Goal: Task Accomplishment & Management: Manage account settings

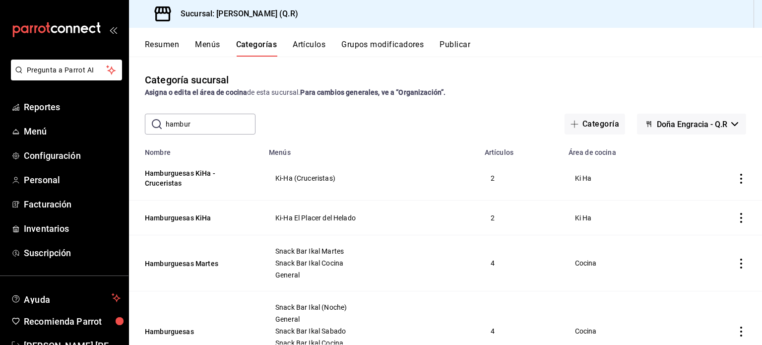
scroll to position [50, 0]
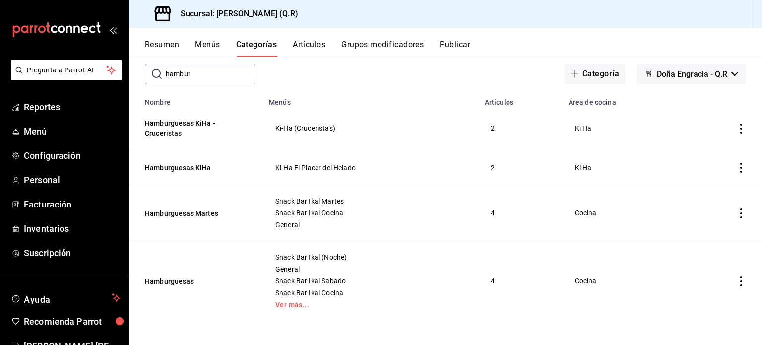
click at [437, 130] on span "Ki-Ha (Cruceristas)" at bounding box center [370, 128] width 191 height 7
click at [214, 79] on input "hambur" at bounding box center [211, 74] width 90 height 20
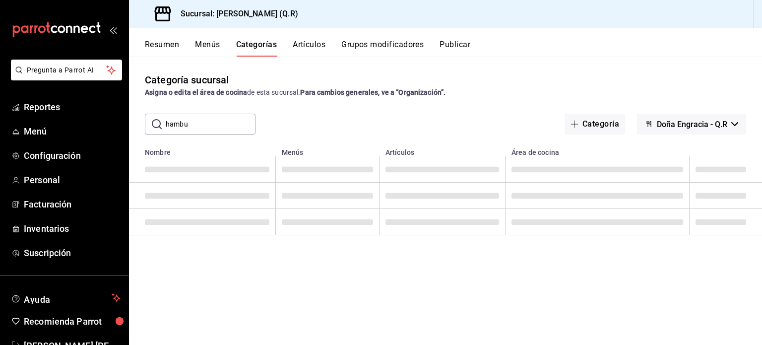
scroll to position [0, 0]
type input "h"
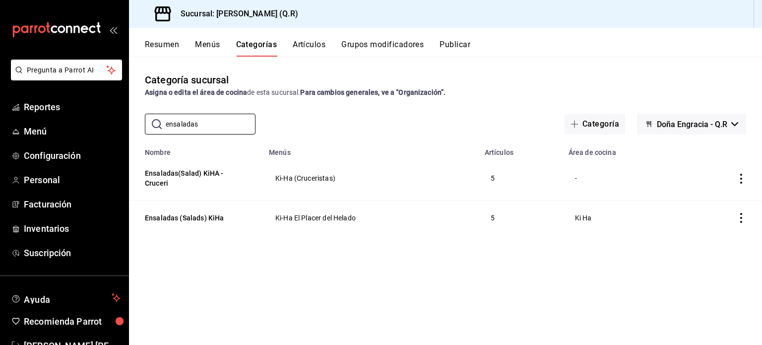
type input "ensaladas"
click at [740, 180] on icon "actions" at bounding box center [741, 179] width 10 height 10
click at [707, 200] on span "Editar" at bounding box center [712, 202] width 26 height 10
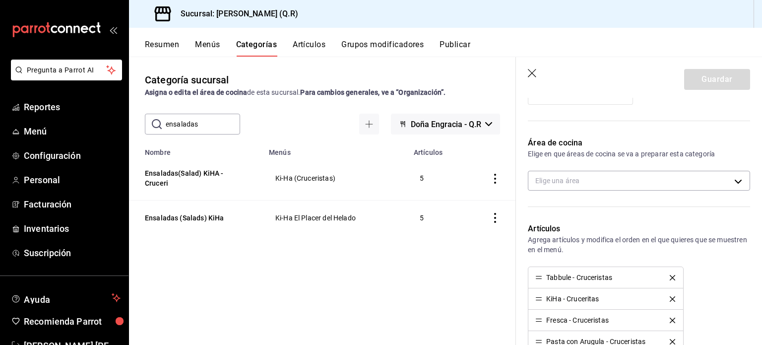
scroll to position [292, 0]
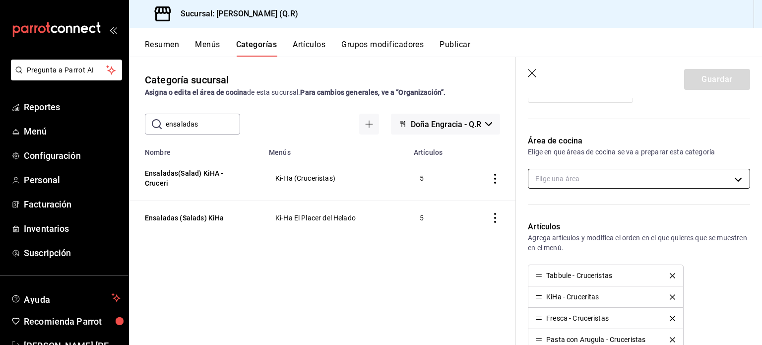
click at [730, 177] on body "Pregunta a Parrot AI Reportes Menú Configuración Personal Facturación Inventari…" at bounding box center [381, 172] width 762 height 345
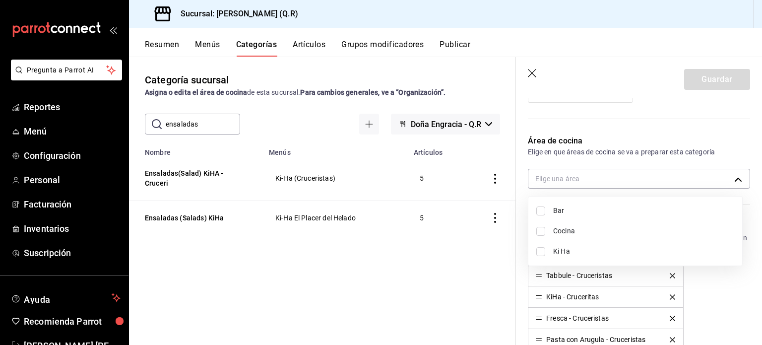
click at [567, 248] on span "Ki Ha" at bounding box center [643, 251] width 181 height 10
type input "b7170c44-77f3-4d62-89ab-8059bb15bf0a"
checkbox input "true"
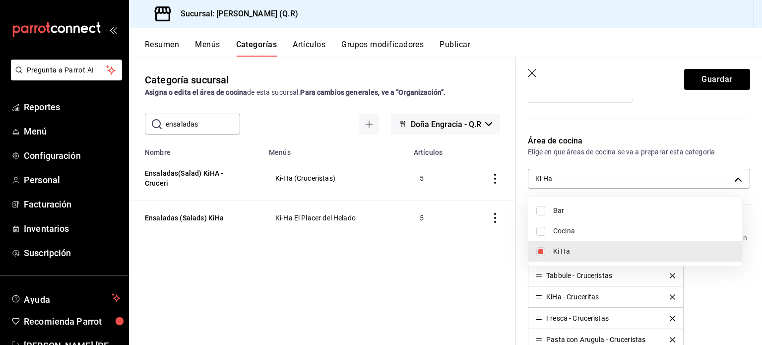
click at [711, 79] on div at bounding box center [381, 172] width 762 height 345
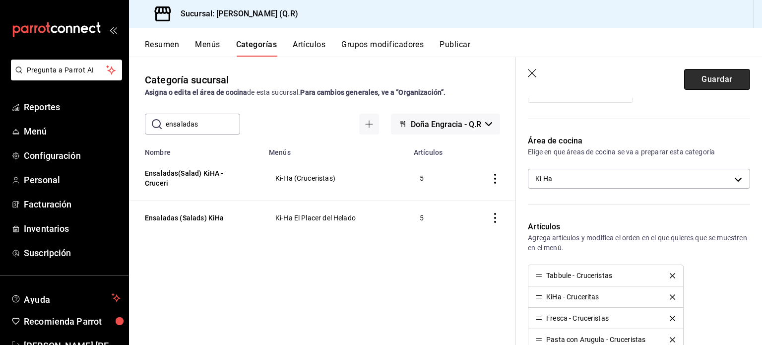
click at [700, 82] on button "Guardar" at bounding box center [717, 79] width 66 height 21
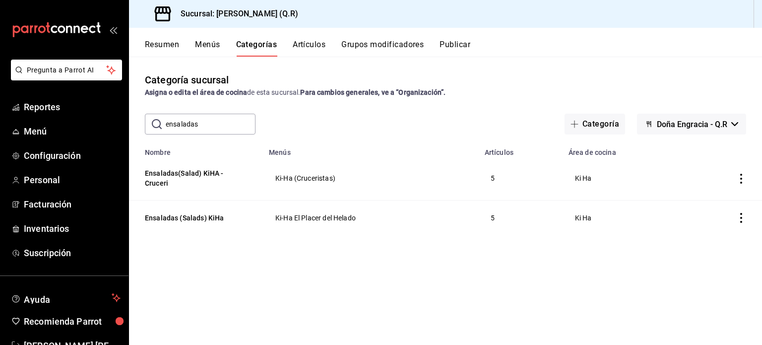
drag, startPoint x: 210, startPoint y: 127, endPoint x: 156, endPoint y: 125, distance: 54.1
click at [156, 125] on div "​ ensaladas ​" at bounding box center [200, 124] width 111 height 21
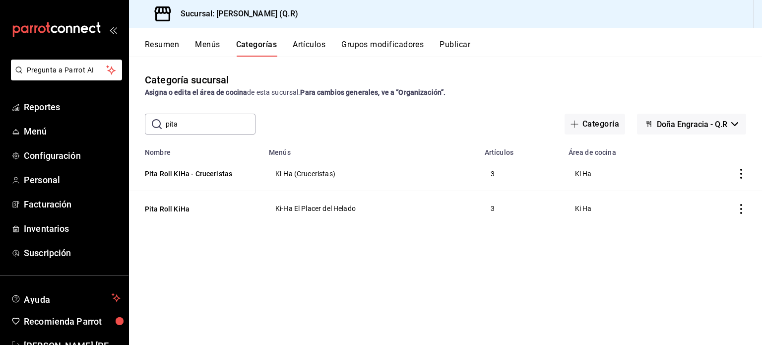
drag, startPoint x: 200, startPoint y: 123, endPoint x: 152, endPoint y: 124, distance: 48.1
click at [152, 124] on div "​ pita ​" at bounding box center [200, 124] width 111 height 21
drag, startPoint x: 201, startPoint y: 121, endPoint x: 153, endPoint y: 122, distance: 48.1
click at [153, 122] on div "​ sand ​" at bounding box center [200, 124] width 111 height 21
drag, startPoint x: 194, startPoint y: 125, endPoint x: 164, endPoint y: 119, distance: 30.8
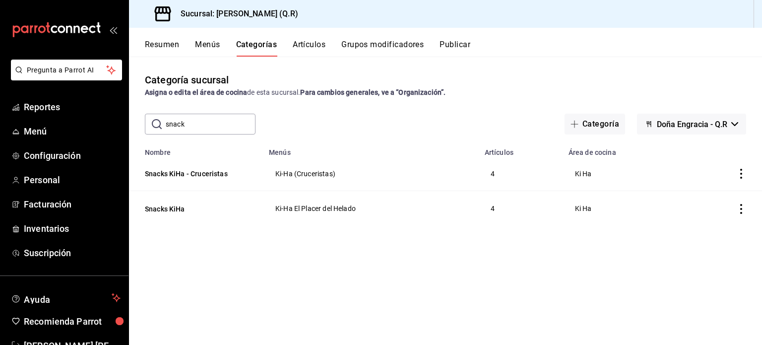
click at [164, 119] on div "​ snack ​" at bounding box center [200, 124] width 111 height 21
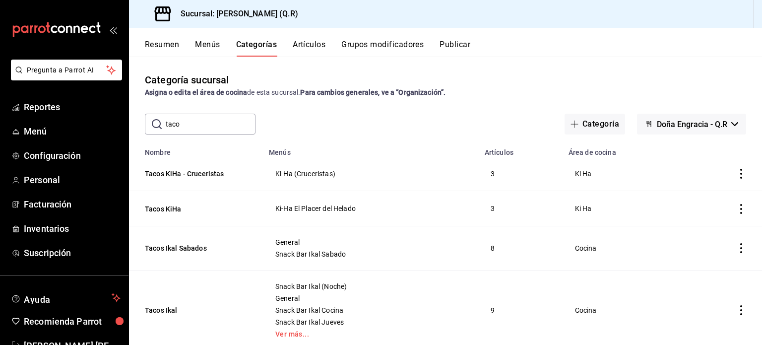
drag, startPoint x: 191, startPoint y: 128, endPoint x: 146, endPoint y: 125, distance: 44.8
click at [146, 125] on div "​ taco ​" at bounding box center [200, 124] width 111 height 21
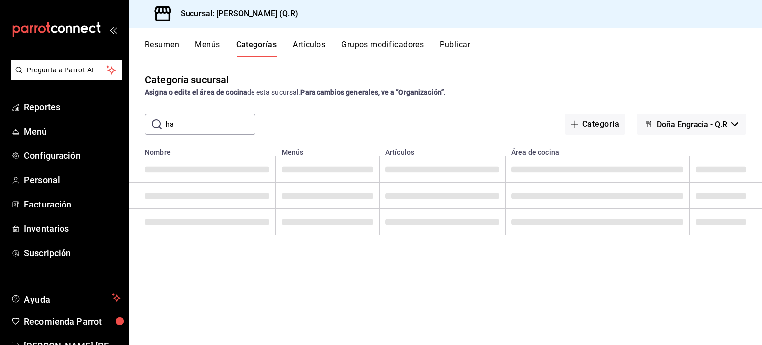
type input "h"
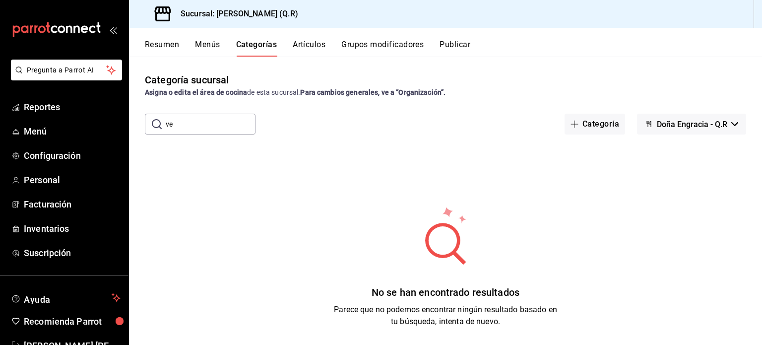
type input "v"
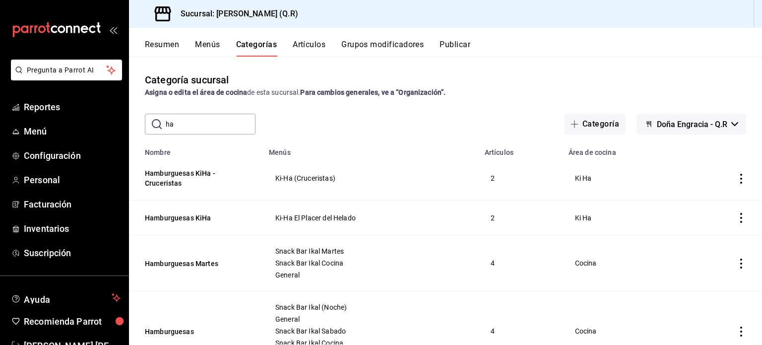
type input "h"
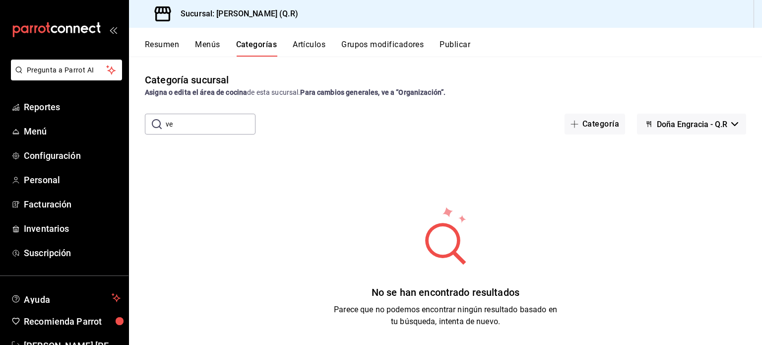
type input "v"
type input "l"
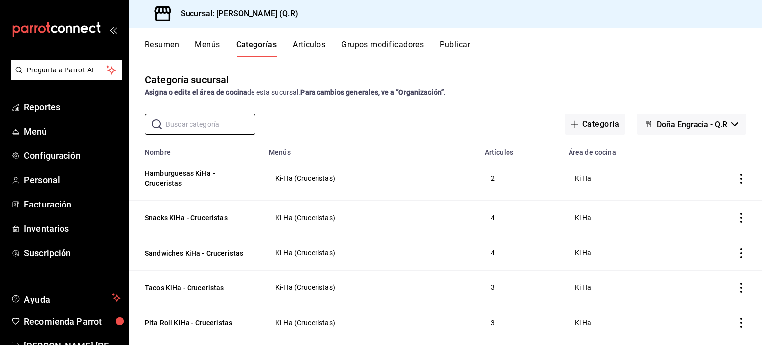
click at [312, 43] on button "Artículos" at bounding box center [309, 48] width 33 height 17
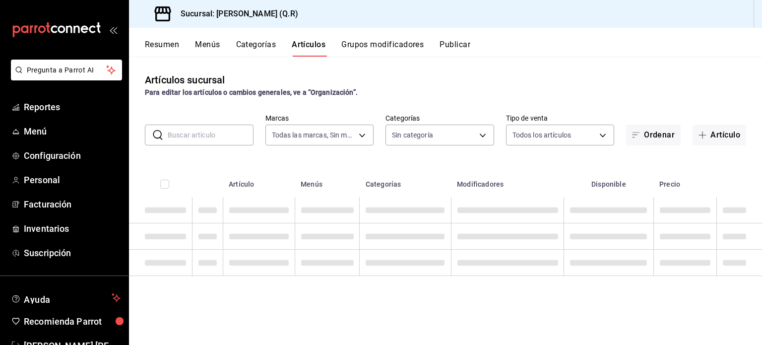
type input "14a24e45-c014-41ac-abf3-6b3b6a0bc530"
click at [186, 135] on input "text" at bounding box center [211, 135] width 86 height 20
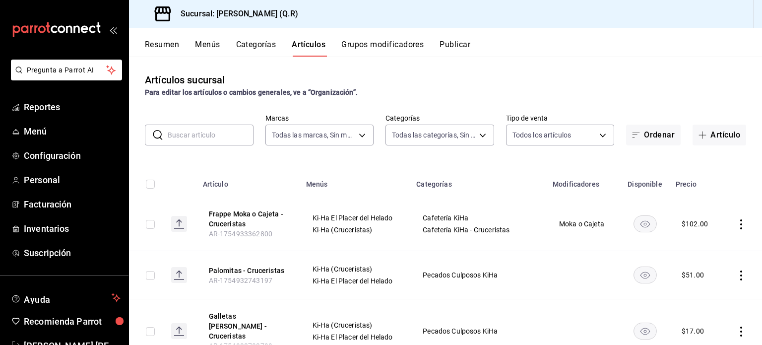
type input "4a16f21e-2643-44c1-8944-da8c17bf31f0,762c9350-e2f5-4c4e-9d55-5d05be54cf2a,d5793…"
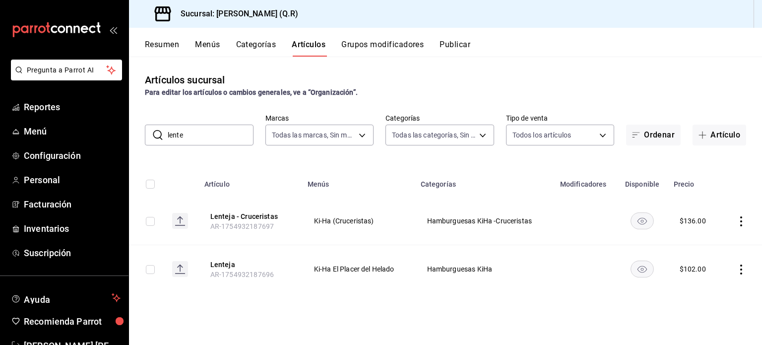
click at [204, 134] on input "lente" at bounding box center [211, 135] width 86 height 20
type input "l"
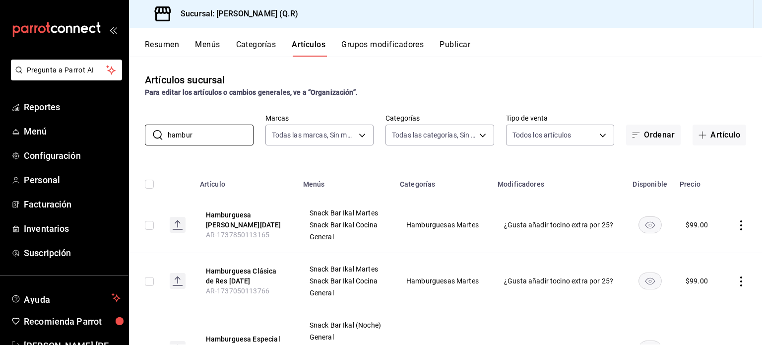
type input "hambur"
click at [256, 45] on button "Categorías" at bounding box center [256, 48] width 40 height 17
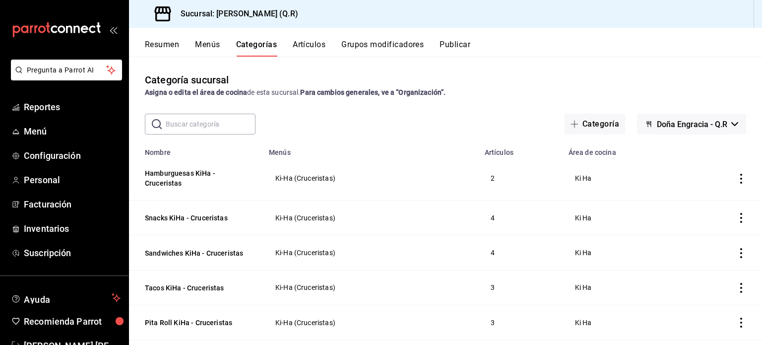
click at [196, 127] on input "text" at bounding box center [211, 124] width 90 height 20
click at [510, 91] on div "Asigna o edita el área de cocina de esta sucursal. Para cambios generales, ve a…" at bounding box center [445, 92] width 601 height 10
click at [190, 122] on input "text" at bounding box center [211, 124] width 90 height 20
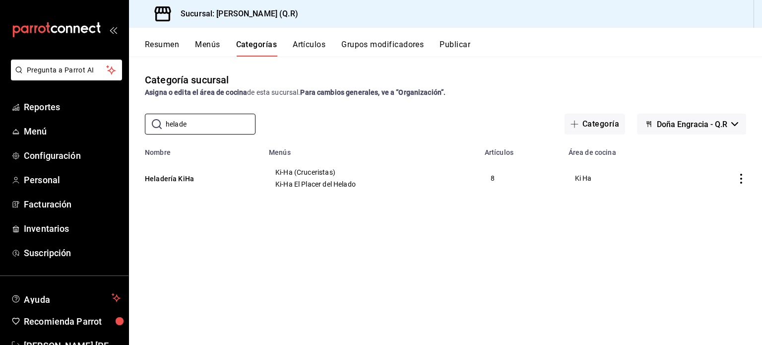
type input "helade"
click at [742, 178] on icon "actions" at bounding box center [741, 179] width 2 height 10
click at [713, 224] on span "Duplicar" at bounding box center [712, 222] width 26 height 10
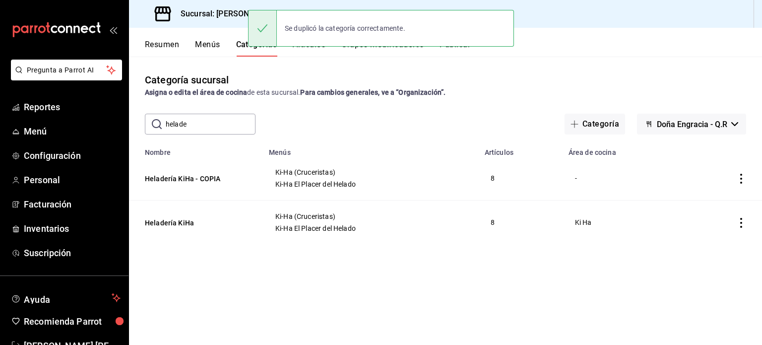
click at [741, 176] on icon "actions" at bounding box center [741, 179] width 2 height 10
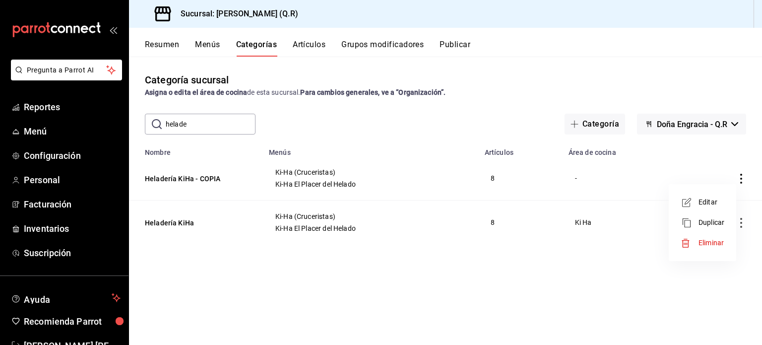
click at [710, 201] on span "Editar" at bounding box center [712, 202] width 26 height 10
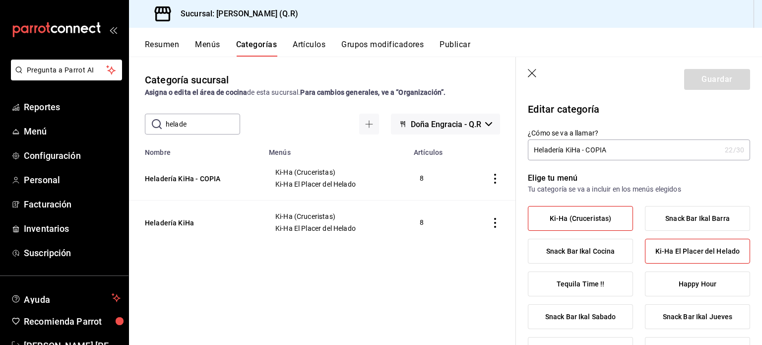
click at [629, 149] on input "Heladería KiHa - COPIA" at bounding box center [624, 150] width 193 height 20
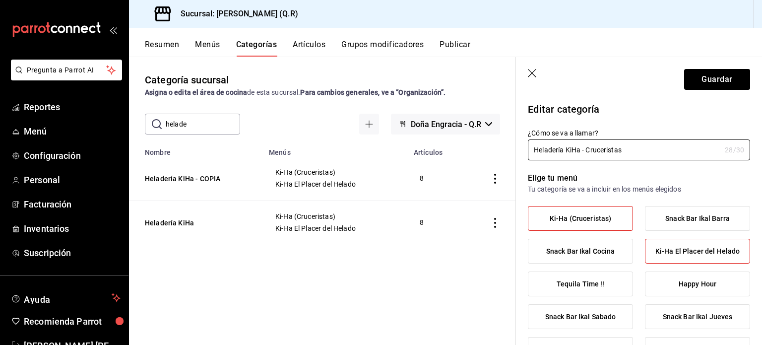
type input "Heladería KiHa - Cruceristas"
click at [694, 257] on label "Ki-Ha El Placer del Helado" at bounding box center [697, 251] width 104 height 24
click at [0, 0] on input "Ki-Ha El Placer del Helado" at bounding box center [0, 0] width 0 height 0
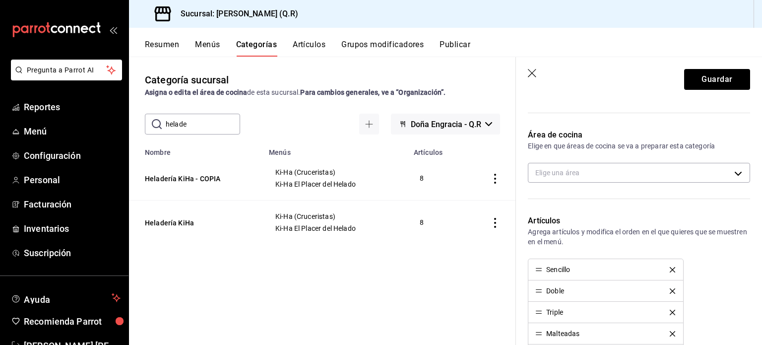
scroll to position [299, 0]
click at [731, 174] on body "Pregunta a Parrot AI Reportes Menú Configuración Personal Facturación Inventari…" at bounding box center [381, 172] width 762 height 345
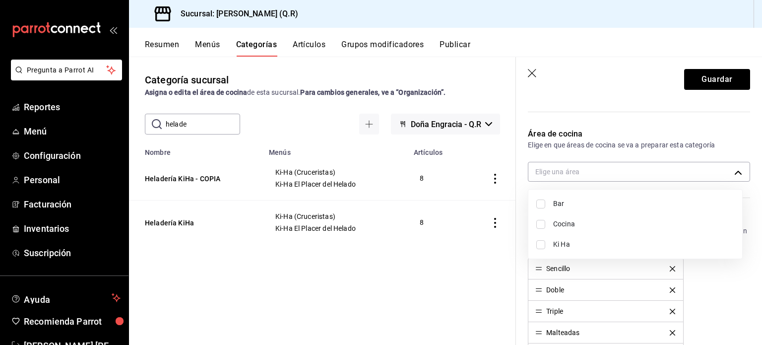
click at [560, 248] on span "Ki Ha" at bounding box center [643, 244] width 181 height 10
type input "b7170c44-77f3-4d62-89ab-8059bb15bf0a"
checkbox input "true"
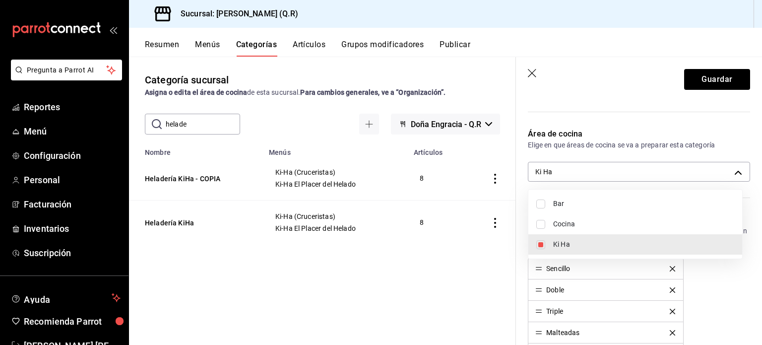
click at [721, 281] on div at bounding box center [381, 172] width 762 height 345
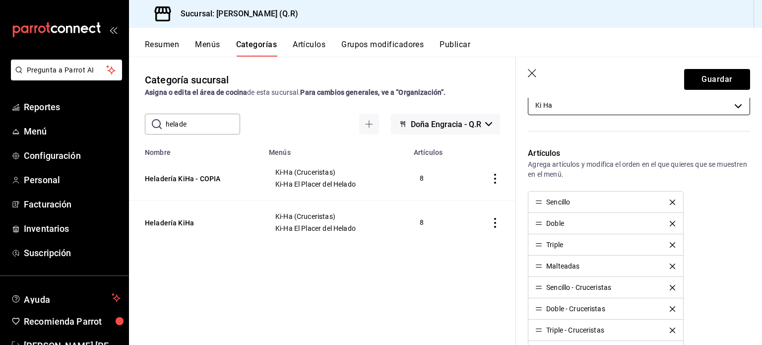
scroll to position [383, 0]
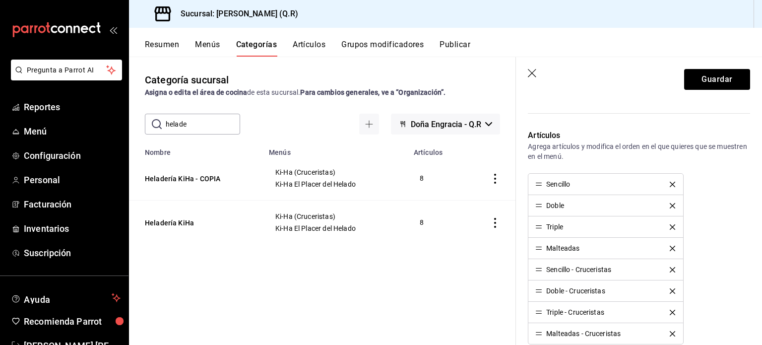
click at [670, 183] on icon "delete" at bounding box center [672, 184] width 5 height 5
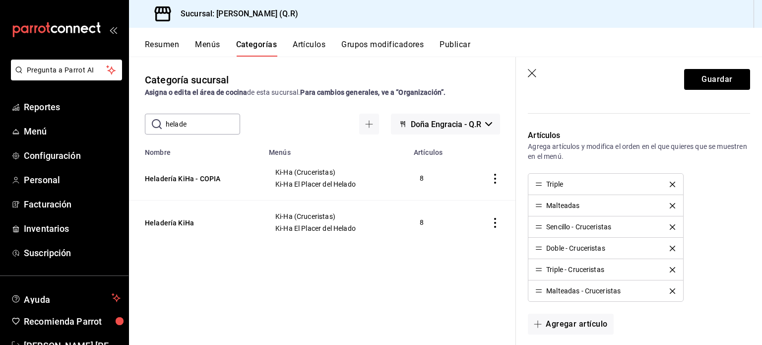
click at [670, 183] on icon "delete" at bounding box center [672, 184] width 5 height 5
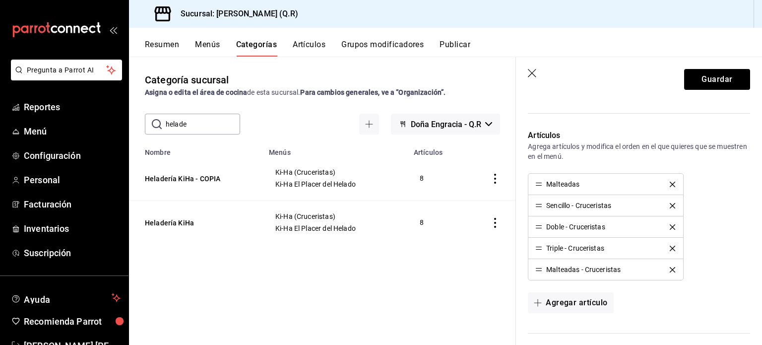
click at [670, 183] on icon "delete" at bounding box center [672, 184] width 5 height 5
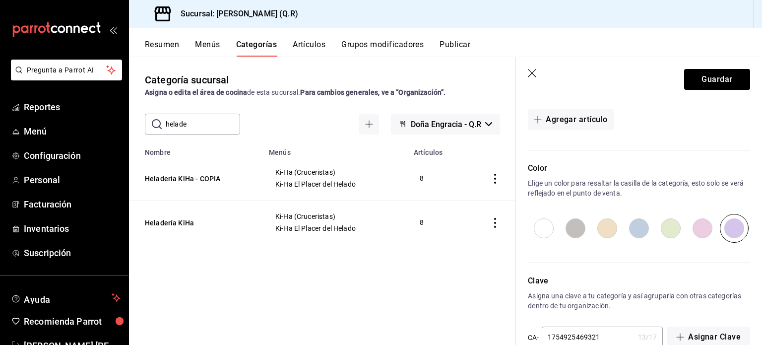
scroll to position [567, 0]
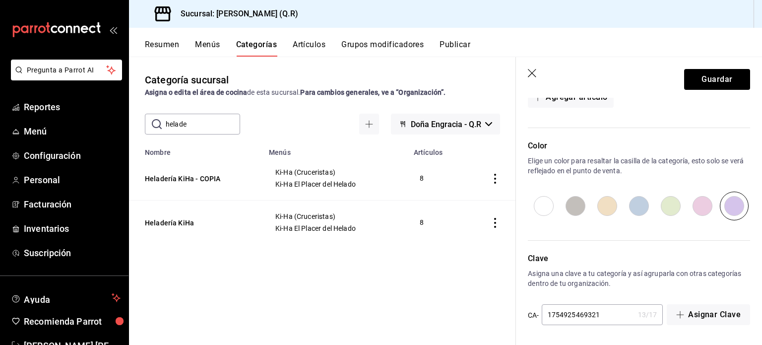
click at [605, 314] on input "1754925469321" at bounding box center [588, 315] width 92 height 20
type input "1754925469322"
click at [708, 76] on button "Guardar" at bounding box center [717, 79] width 66 height 21
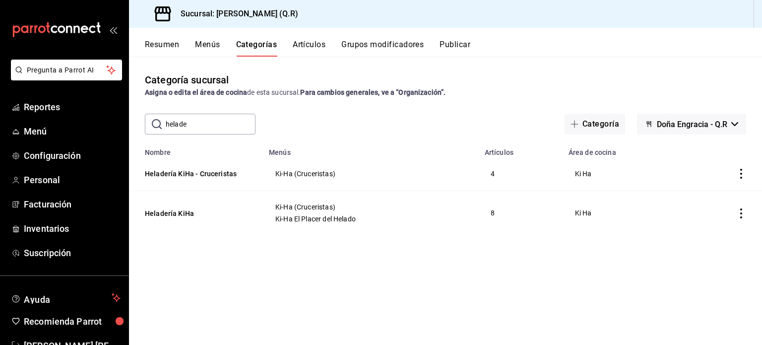
click at [742, 211] on icon "actions" at bounding box center [741, 213] width 10 height 10
click at [707, 236] on span "Editar" at bounding box center [712, 237] width 26 height 10
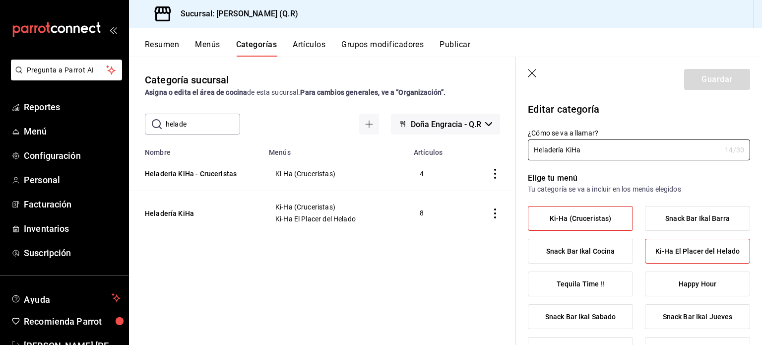
type input "b7170c44-77f3-4d62-89ab-8059bb15bf0a"
radio input "false"
radio input "true"
click at [588, 218] on span "Ki-Ha (Cruceristas)" at bounding box center [581, 218] width 62 height 8
click at [0, 0] on input "Ki-Ha (Cruceristas)" at bounding box center [0, 0] width 0 height 0
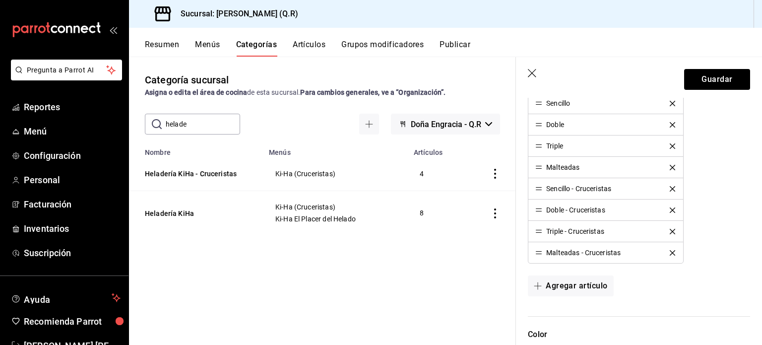
scroll to position [459, 0]
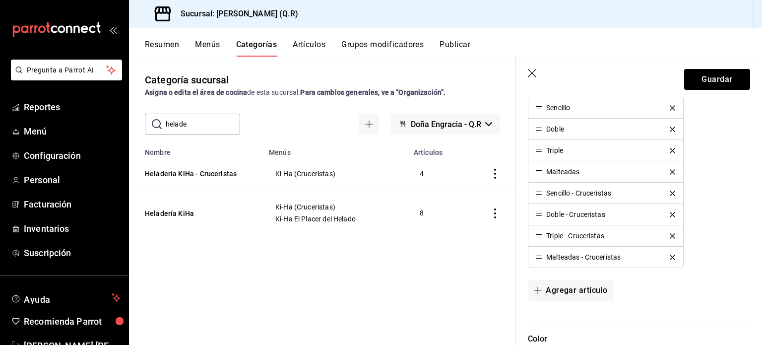
click at [670, 192] on icon "delete" at bounding box center [672, 193] width 5 height 5
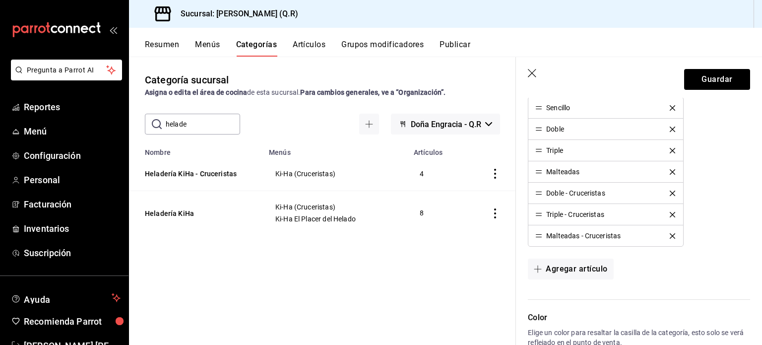
click at [670, 192] on icon "delete" at bounding box center [672, 193] width 5 height 5
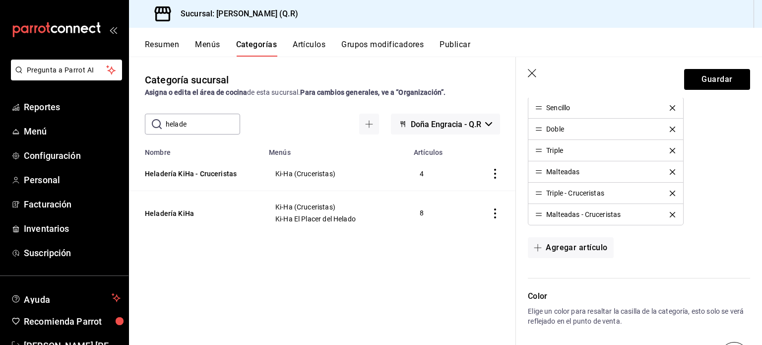
click at [670, 192] on icon "delete" at bounding box center [672, 193] width 5 height 5
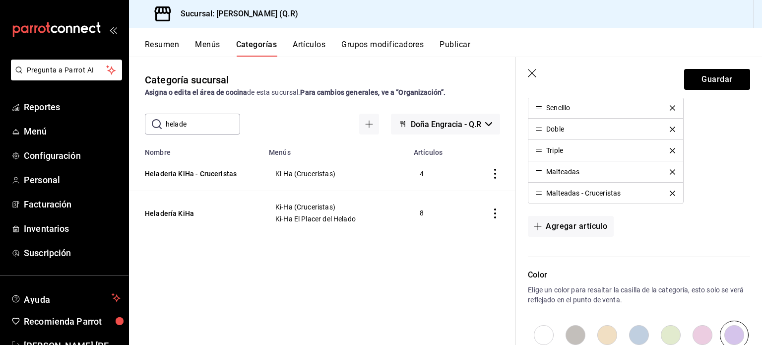
click at [670, 192] on icon "delete" at bounding box center [672, 193] width 5 height 5
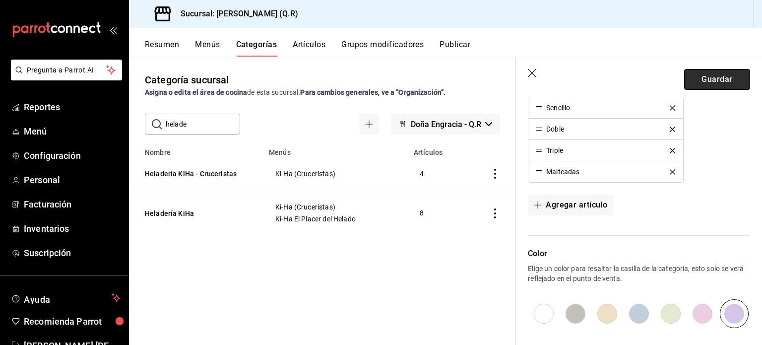
click at [710, 77] on button "Guardar" at bounding box center [717, 79] width 66 height 21
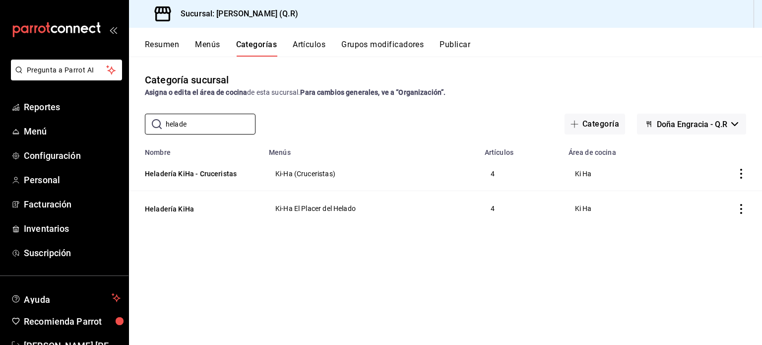
drag, startPoint x: 216, startPoint y: 127, endPoint x: 131, endPoint y: 124, distance: 84.9
click at [131, 124] on div "​ helade ​ Categoría [PERSON_NAME] - Q.R" at bounding box center [445, 124] width 633 height 21
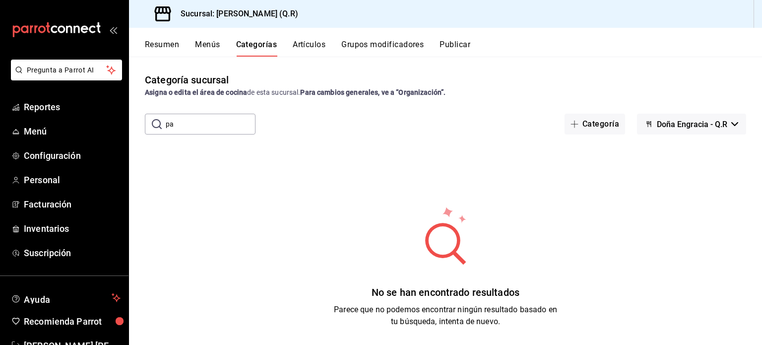
type input "p"
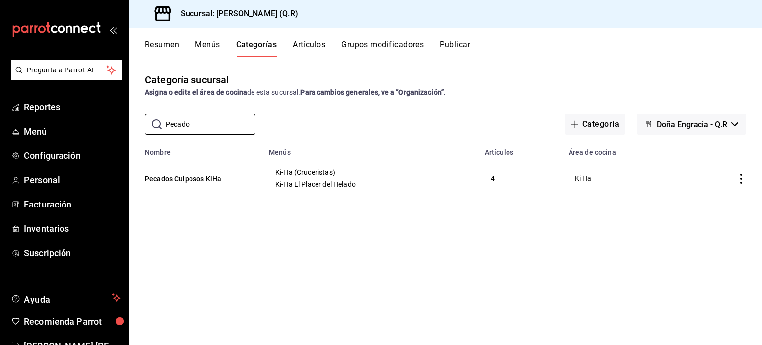
type input "Pecado"
click at [742, 177] on icon "actions" at bounding box center [741, 179] width 10 height 10
click at [715, 219] on span "Duplicar" at bounding box center [712, 222] width 26 height 10
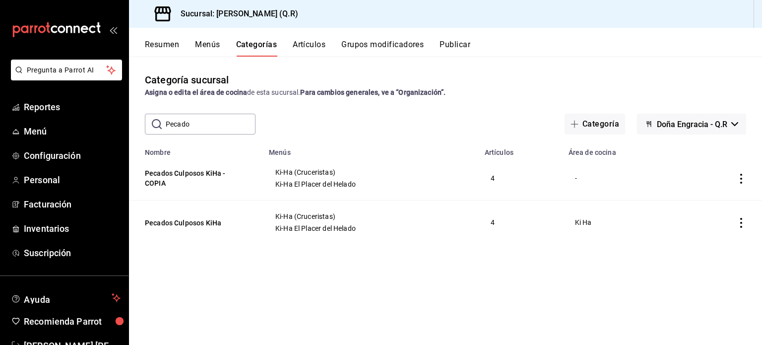
click at [742, 179] on icon "actions" at bounding box center [741, 179] width 10 height 10
click at [707, 204] on span "Editar" at bounding box center [712, 202] width 26 height 10
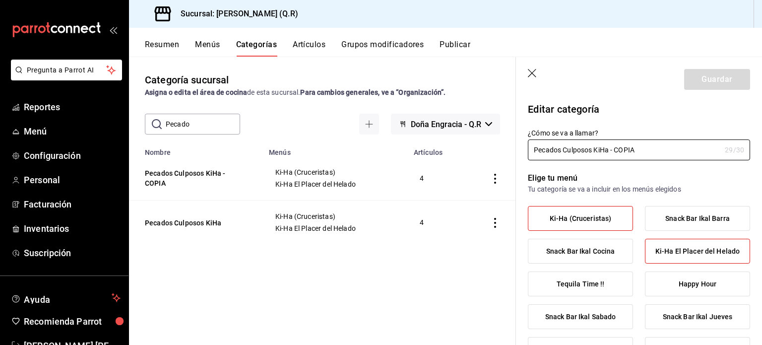
radio input "false"
radio input "true"
type input "Pecados Culposos KiHa - Crucer"
click at [709, 253] on span "Ki-Ha El Placer del Helado" at bounding box center [697, 251] width 84 height 8
click at [0, 0] on input "Ki-Ha El Placer del Helado" at bounding box center [0, 0] width 0 height 0
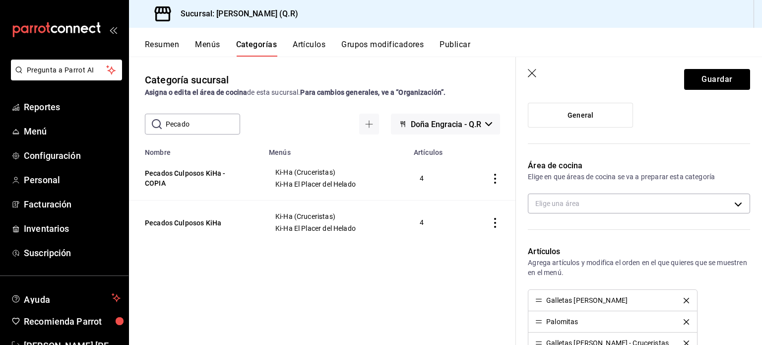
scroll to position [269, 0]
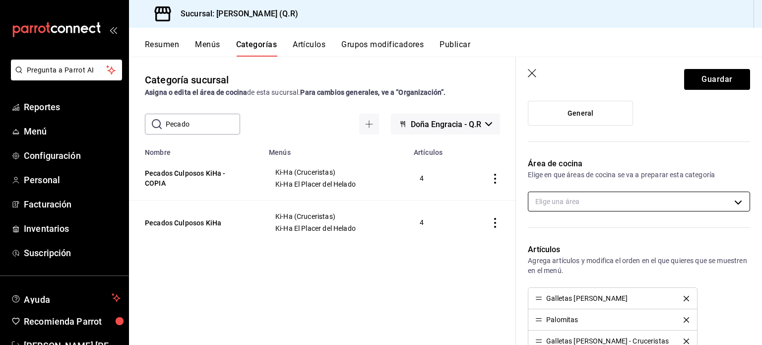
click at [731, 203] on body "Pregunta a Parrot AI Reportes Menú Configuración Personal Facturación Inventari…" at bounding box center [381, 172] width 762 height 345
click at [565, 276] on span "Ki Ha" at bounding box center [643, 274] width 181 height 10
type input "b7170c44-77f3-4d62-89ab-8059bb15bf0a"
checkbox input "true"
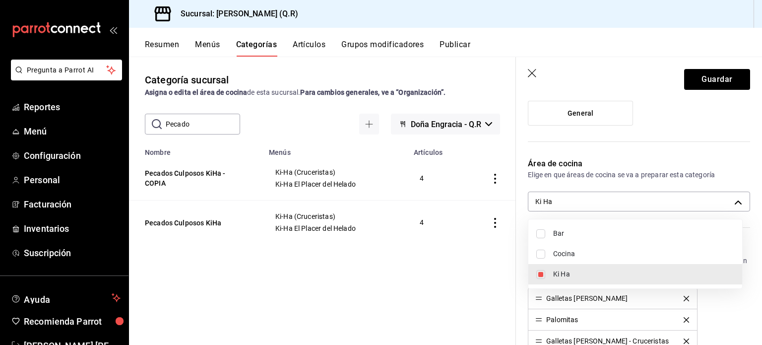
click at [720, 148] on div at bounding box center [381, 172] width 762 height 345
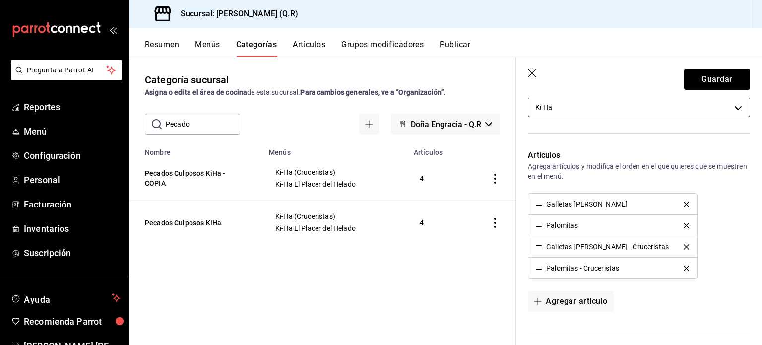
scroll to position [373, 0]
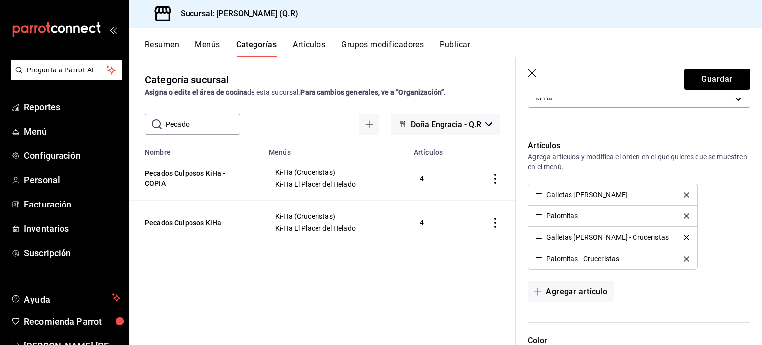
click at [684, 192] on icon "delete" at bounding box center [686, 194] width 5 height 5
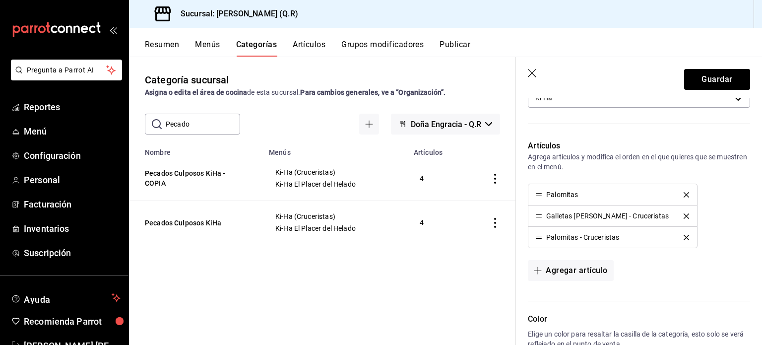
click at [684, 192] on icon "delete" at bounding box center [686, 194] width 5 height 5
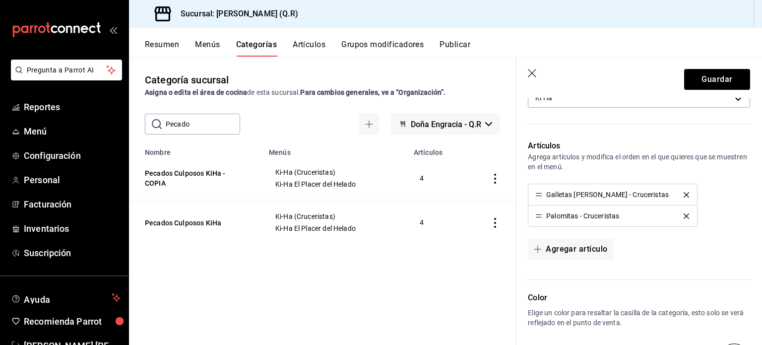
scroll to position [524, 0]
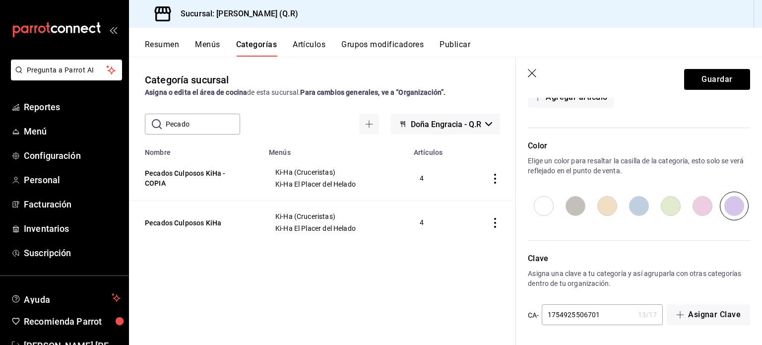
click at [605, 318] on input "1754925506701" at bounding box center [588, 315] width 92 height 20
type input "1754925506702"
click at [710, 77] on button "Guardar" at bounding box center [717, 79] width 66 height 21
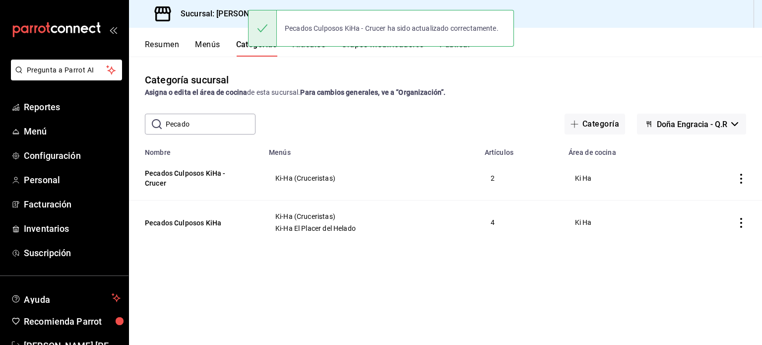
click at [740, 221] on icon "actions" at bounding box center [741, 223] width 10 height 10
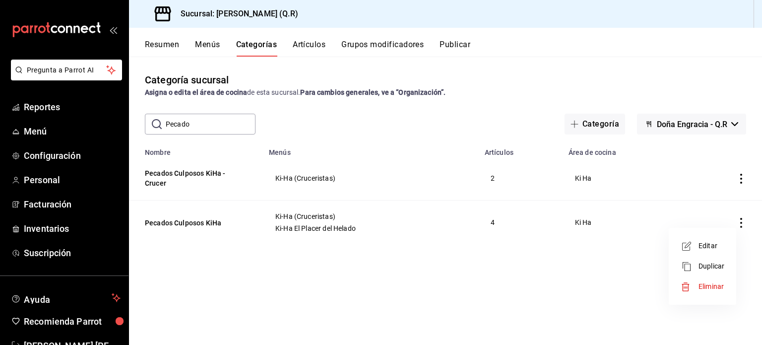
click at [708, 243] on span "Editar" at bounding box center [712, 246] width 26 height 10
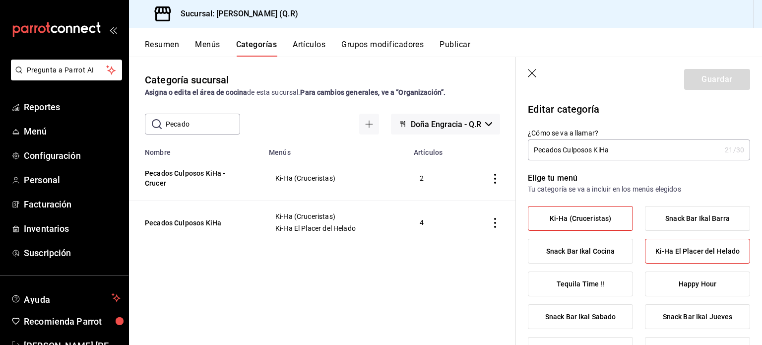
click at [600, 218] on span "Ki-Ha (Cruceristas)" at bounding box center [581, 218] width 62 height 8
click at [0, 0] on input "Ki-Ha (Cruceristas)" at bounding box center [0, 0] width 0 height 0
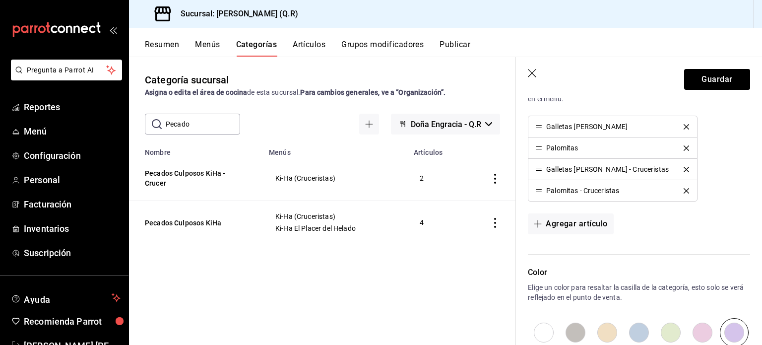
scroll to position [446, 0]
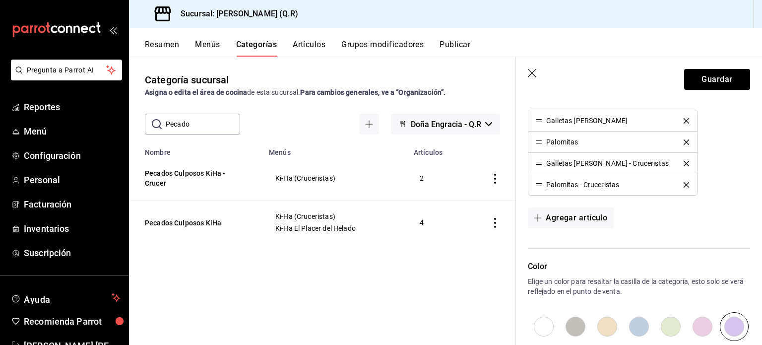
click at [684, 162] on icon "delete" at bounding box center [686, 163] width 5 height 5
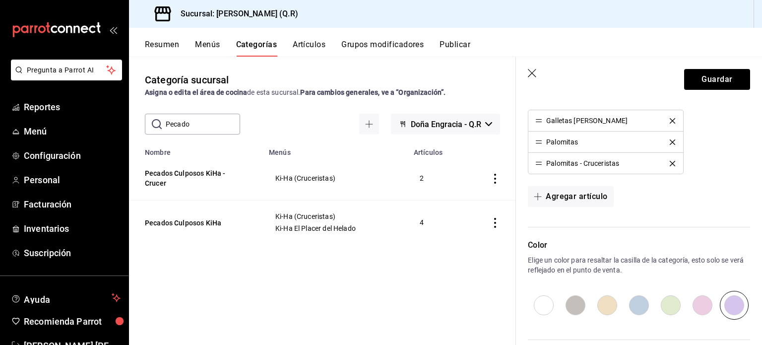
click at [670, 162] on icon "delete" at bounding box center [672, 163] width 5 height 5
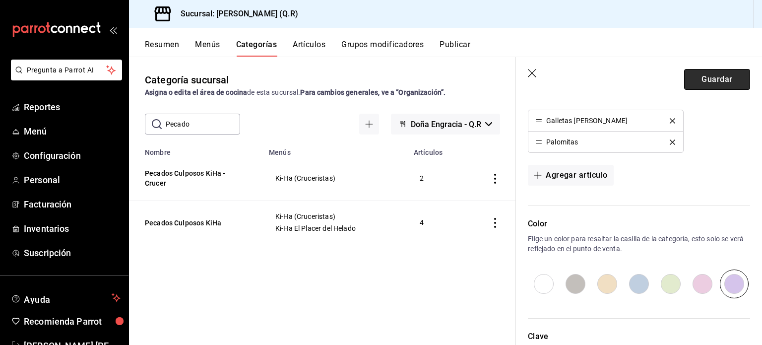
click at [709, 79] on button "Guardar" at bounding box center [717, 79] width 66 height 21
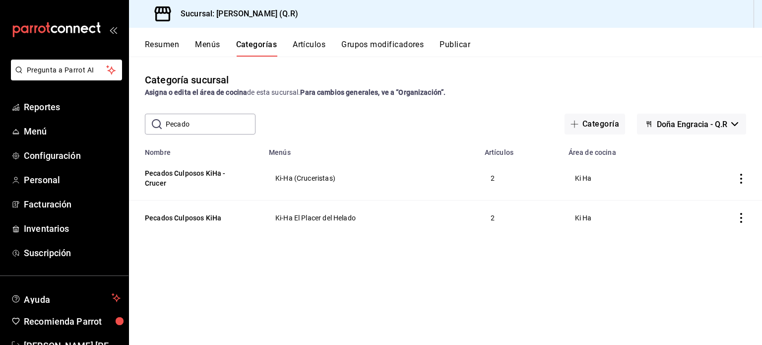
drag, startPoint x: 208, startPoint y: 126, endPoint x: 145, endPoint y: 121, distance: 63.2
click at [145, 121] on div "​ Pecado ​" at bounding box center [200, 124] width 111 height 21
drag, startPoint x: 192, startPoint y: 119, endPoint x: 157, endPoint y: 124, distance: 36.1
click at [157, 124] on div "​ bebi ​" at bounding box center [200, 124] width 111 height 21
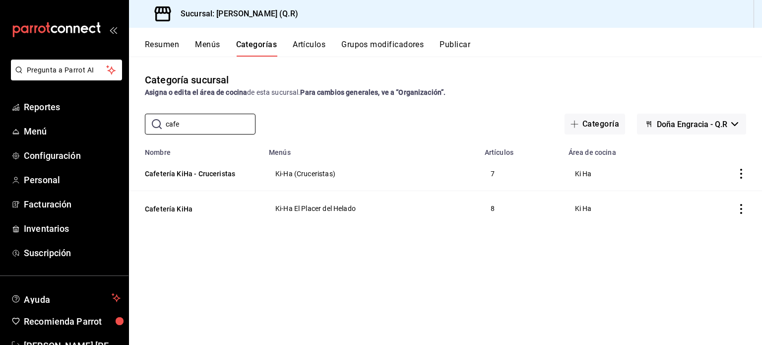
click at [742, 208] on icon "actions" at bounding box center [741, 209] width 10 height 10
click at [710, 229] on span "Editar" at bounding box center [712, 232] width 26 height 10
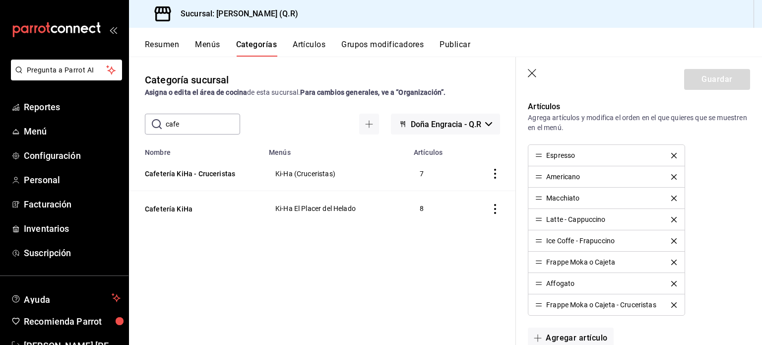
scroll to position [412, 0]
click at [674, 302] on icon "delete" at bounding box center [673, 304] width 5 height 5
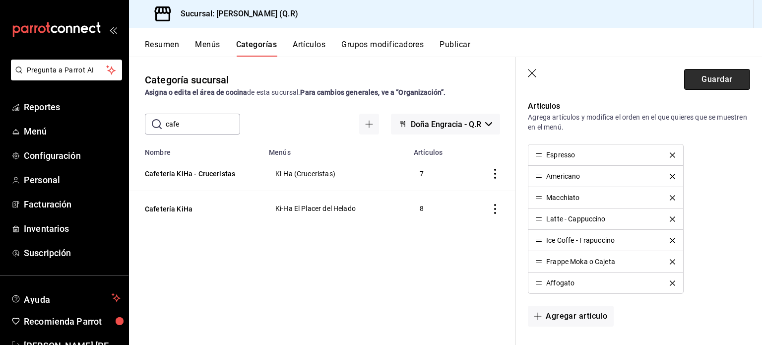
click at [708, 83] on button "Guardar" at bounding box center [717, 79] width 66 height 21
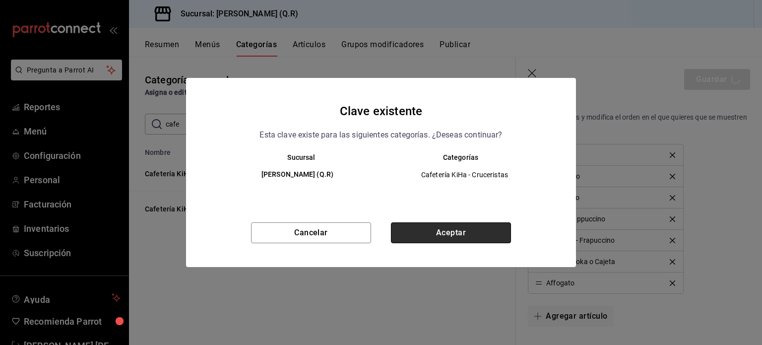
click at [461, 232] on button "Aceptar" at bounding box center [451, 232] width 120 height 21
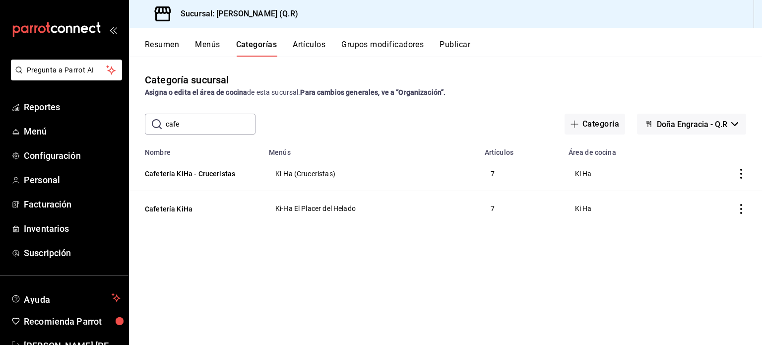
drag, startPoint x: 194, startPoint y: 123, endPoint x: 156, endPoint y: 119, distance: 38.4
click at [156, 119] on div "​ cafe ​" at bounding box center [200, 124] width 111 height 21
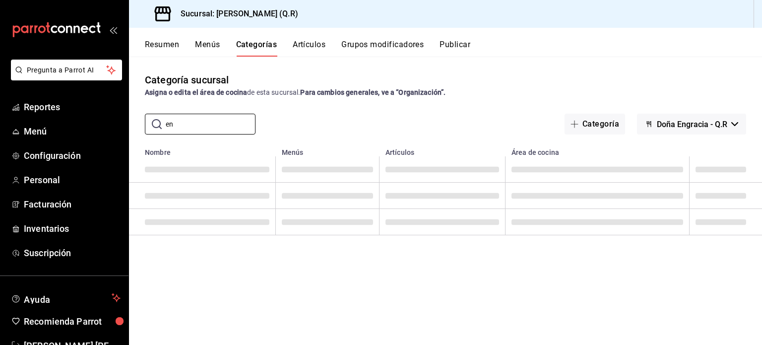
type input "e"
type input "m"
type input "d"
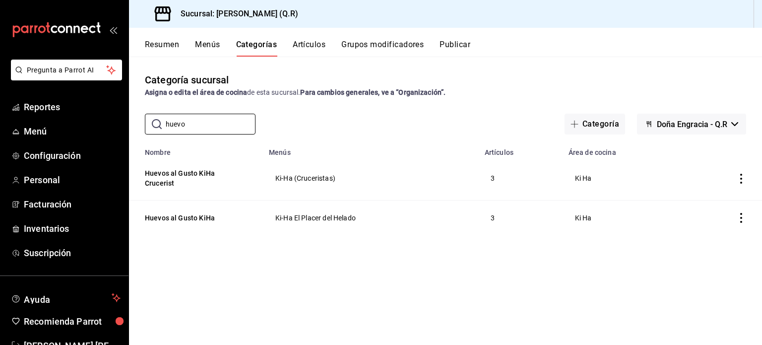
type input "huevo"
click at [461, 47] on button "Publicar" at bounding box center [455, 48] width 31 height 17
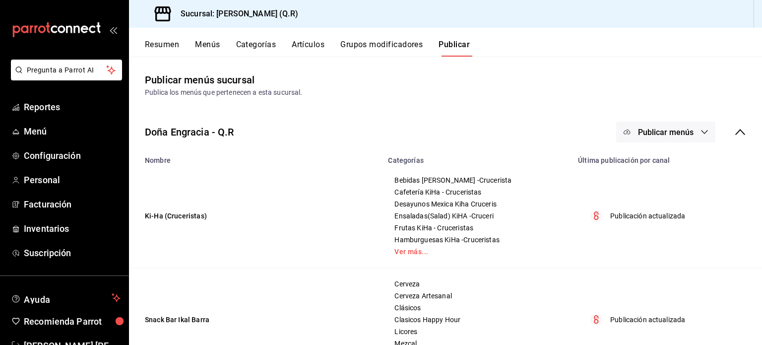
click at [676, 131] on span "Publicar menús" at bounding box center [666, 131] width 56 height 9
click at [675, 165] on span "Punto de venta" at bounding box center [673, 164] width 48 height 10
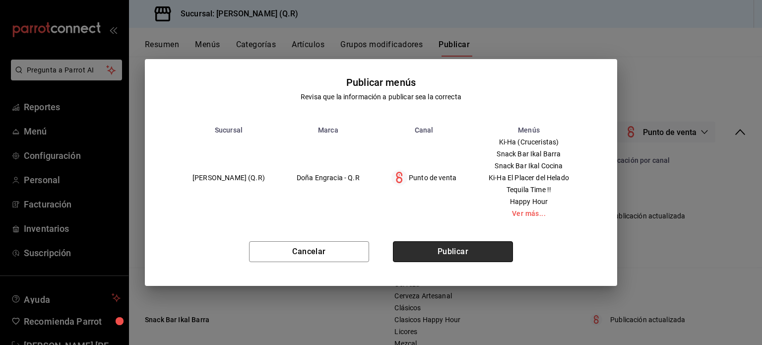
click at [460, 249] on button "Publicar" at bounding box center [453, 251] width 120 height 21
